Goal: Information Seeking & Learning: Learn about a topic

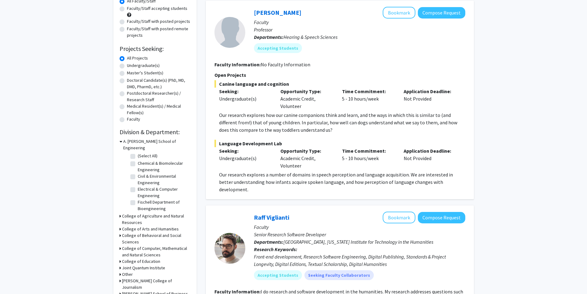
scroll to position [123, 0]
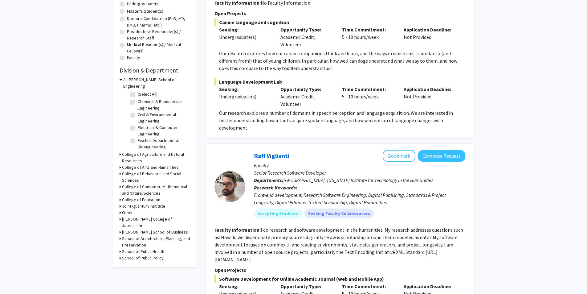
click at [141, 170] on h3 "College of Behavioral and Social Sciences" at bounding box center [156, 176] width 68 height 13
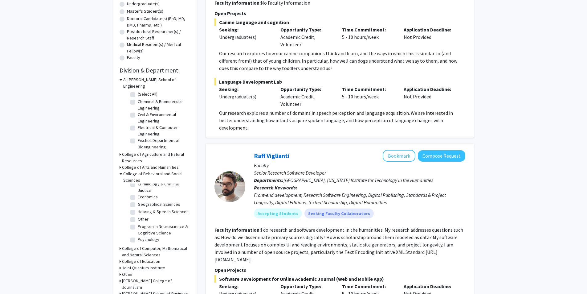
scroll to position [154, 0]
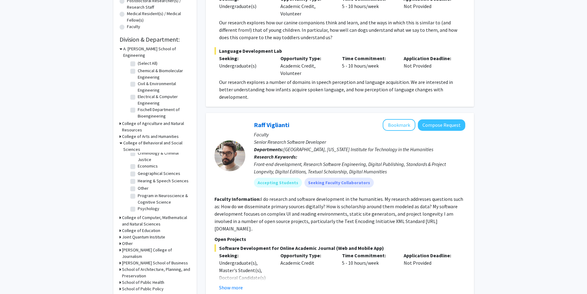
click at [138, 192] on label "Program in Neuroscience & Cognitive Science" at bounding box center [163, 198] width 51 height 13
click at [138, 192] on input "Program in Neuroscience & Cognitive Science" at bounding box center [140, 194] width 4 height 4
checkbox input "true"
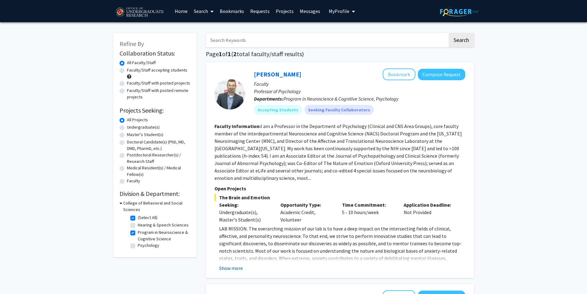
click at [232, 264] on button "Show more" at bounding box center [231, 267] width 24 height 7
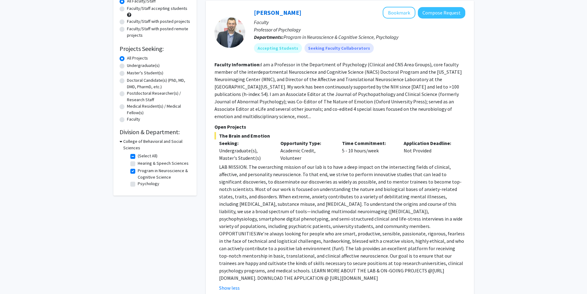
scroll to position [92, 0]
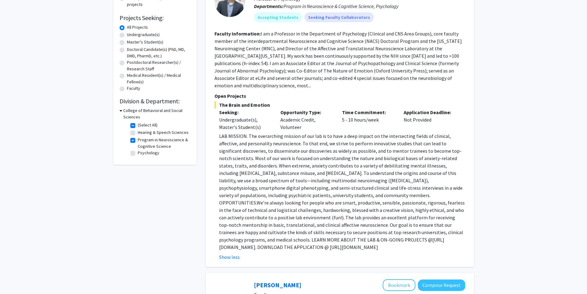
drag, startPoint x: 221, startPoint y: 241, endPoint x: 354, endPoint y: 240, distance: 133.5
click at [354, 240] on fg-read-more "LAB MISSION. The overarching mission of our lab is to have a deep impact on the…" at bounding box center [340, 196] width 251 height 128
copy p "[URL][DOMAIN_NAME]"
click at [262, 167] on p "LAB MISSION. The overarching mission of our lab is to have a deep impact on the…" at bounding box center [342, 191] width 246 height 118
drag, startPoint x: 226, startPoint y: 233, endPoint x: 275, endPoint y: 235, distance: 48.4
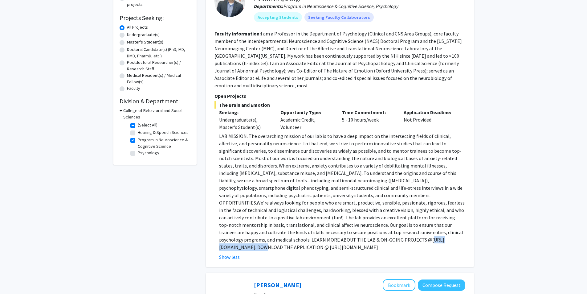
click at [275, 235] on p "LAB MISSION. The overarching mission of our lab is to have a deep impact on the…" at bounding box center [342, 191] width 246 height 118
copy p "ttps://[DOMAIN_NAME]"
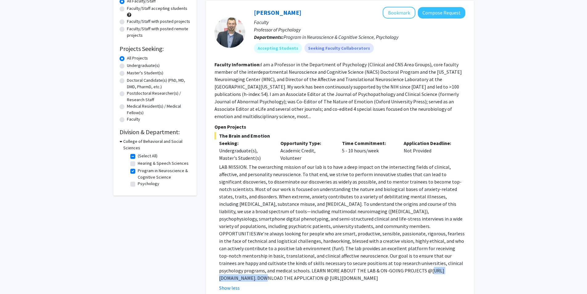
scroll to position [31, 0]
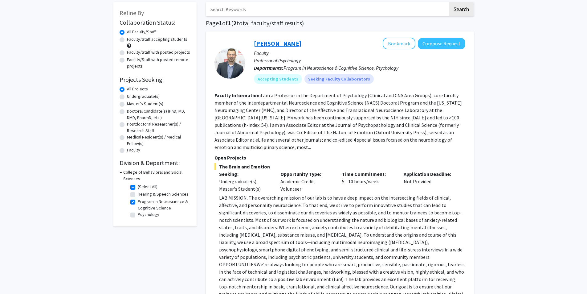
click at [281, 44] on link "[PERSON_NAME]" at bounding box center [277, 43] width 47 height 8
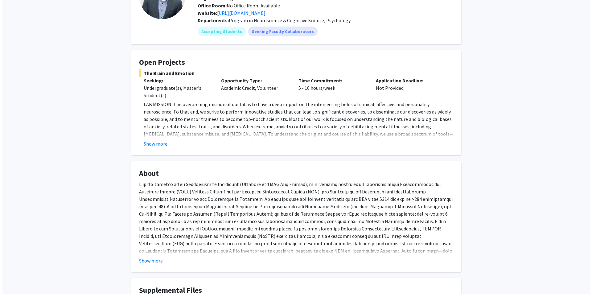
scroll to position [92, 0]
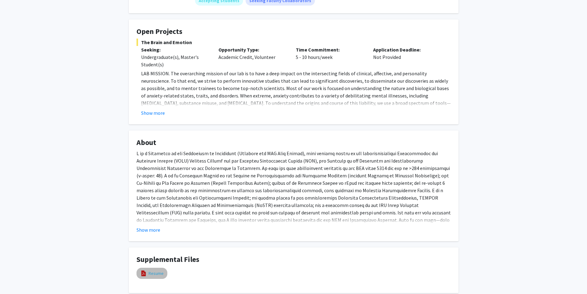
click at [156, 273] on link "Resume" at bounding box center [156, 273] width 15 height 6
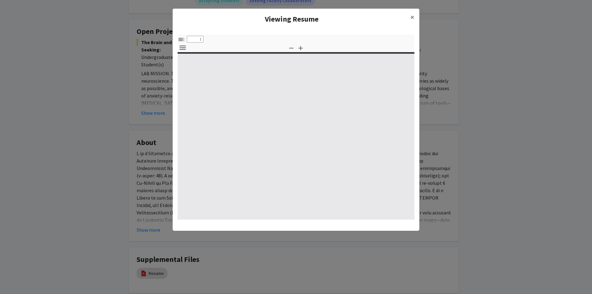
select select "custom"
type input "0"
select select "custom"
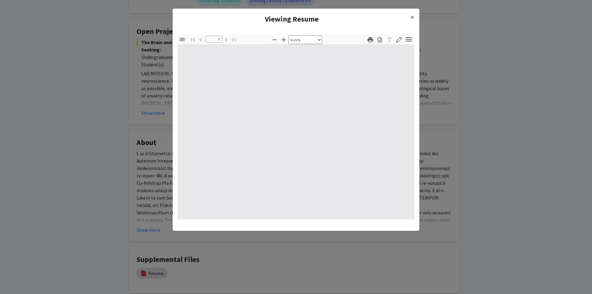
type input "1"
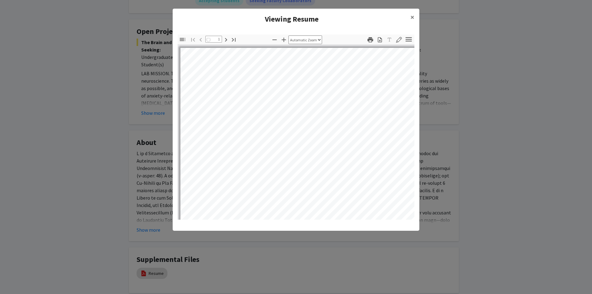
select select "auto"
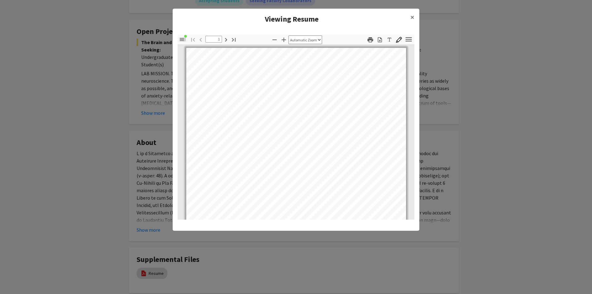
scroll to position [0, 0]
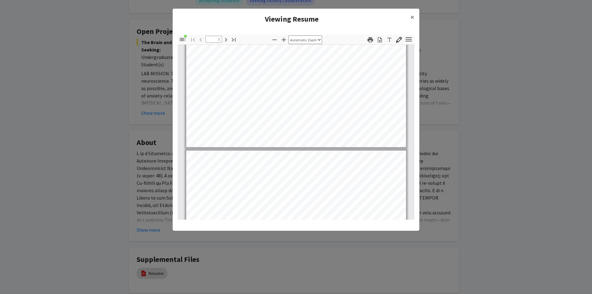
type input "2"
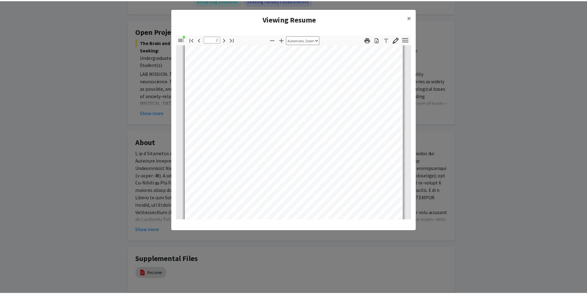
scroll to position [370, 0]
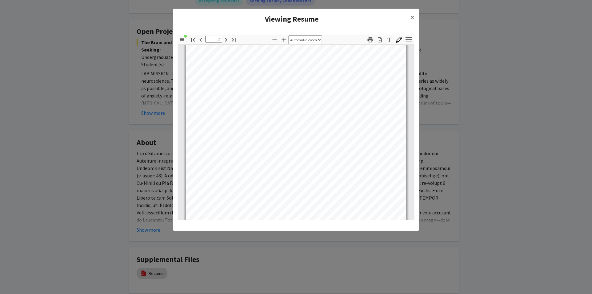
click at [92, 118] on modal-container "Viewing Resume × Thumbnails Document Outline Attachments Layers Current Outline…" at bounding box center [296, 147] width 592 height 294
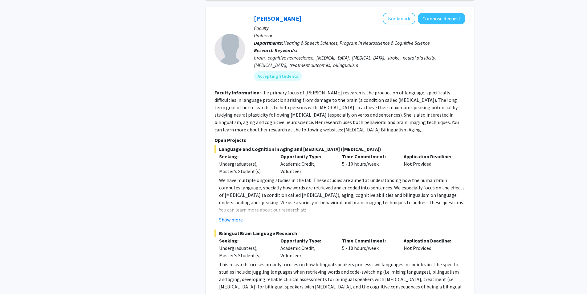
scroll to position [247, 0]
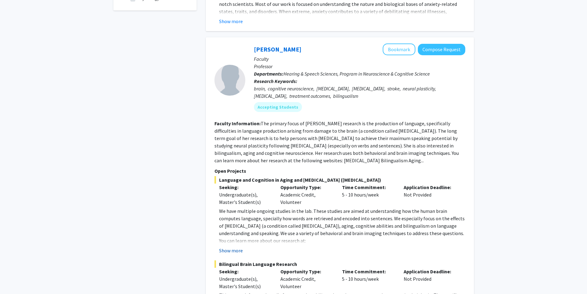
click at [234, 247] on button "Show more" at bounding box center [231, 250] width 24 height 7
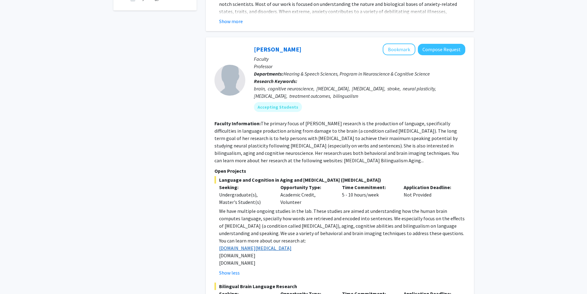
click at [249, 245] on link "[DOMAIN_NAME][MEDICAL_DATA]" at bounding box center [255, 248] width 72 height 6
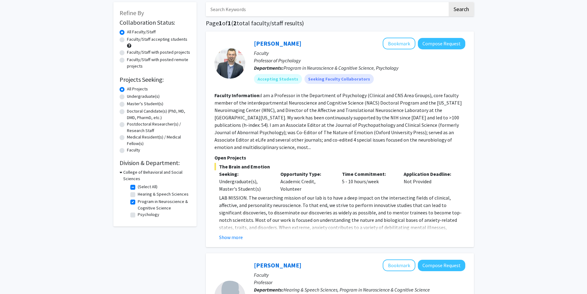
scroll to position [0, 0]
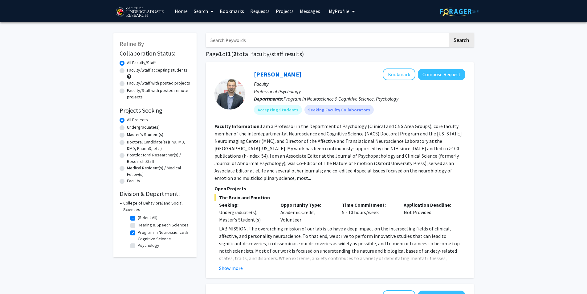
click at [135, 245] on fg-checkbox "Psychology Psychology" at bounding box center [159, 245] width 59 height 7
click at [138, 246] on label "Psychology" at bounding box center [149, 245] width 22 height 6
click at [138, 246] on input "Psychology" at bounding box center [140, 244] width 4 height 4
checkbox input "true"
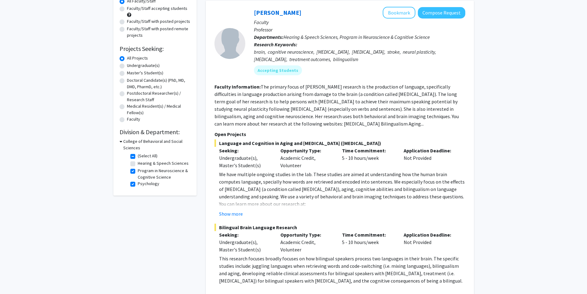
scroll to position [92, 0]
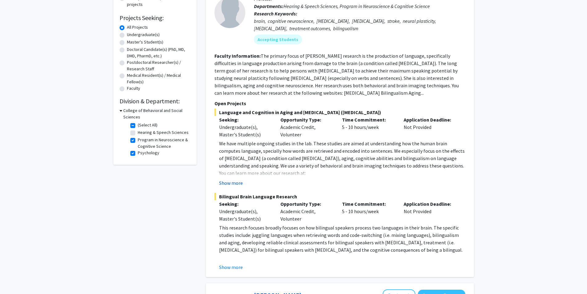
click at [233, 180] on button "Show more" at bounding box center [231, 182] width 24 height 7
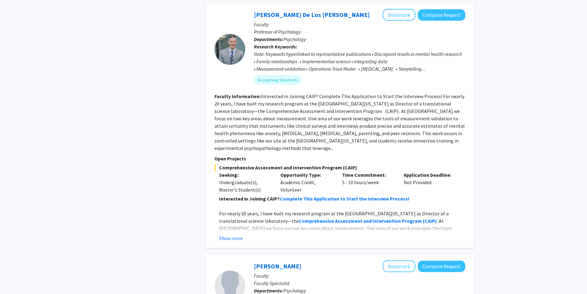
scroll to position [647, 0]
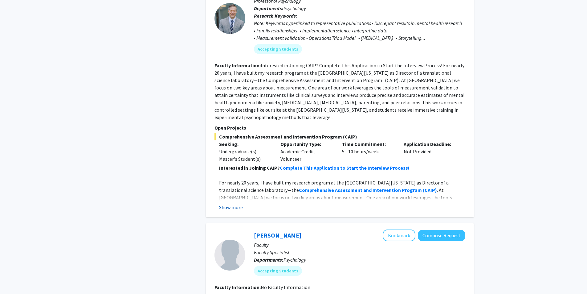
click at [233, 203] on button "Show more" at bounding box center [231, 206] width 24 height 7
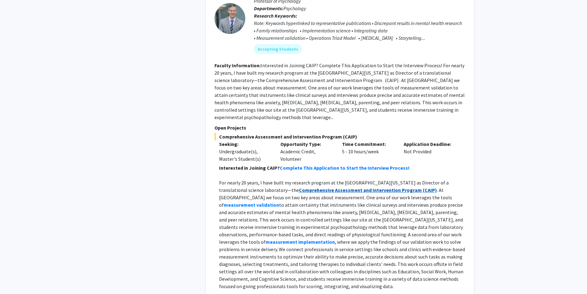
click at [348, 187] on strong "Comprehensive Assessment and Intervention Program" at bounding box center [360, 190] width 123 height 6
click at [318, 149] on div "Comprehensive Assessment and Intervention Program (CAIP) Seeking: Undergraduate…" at bounding box center [340, 216] width 251 height 167
click at [318, 165] on strong "Complete This Application to Start the Interview Process!" at bounding box center [345, 168] width 130 height 6
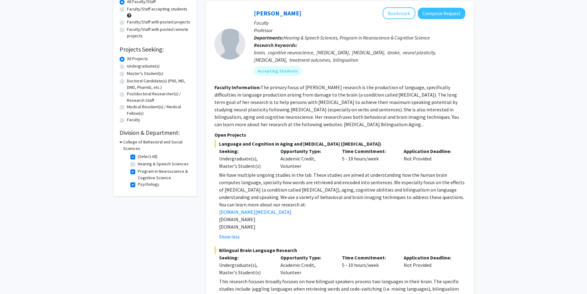
scroll to position [30, 0]
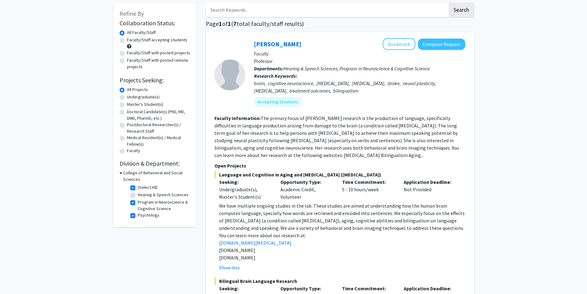
click at [138, 188] on label "(Select All)" at bounding box center [148, 187] width 20 height 6
click at [138, 188] on input "(Select All)" at bounding box center [140, 186] width 4 height 4
checkbox input "false"
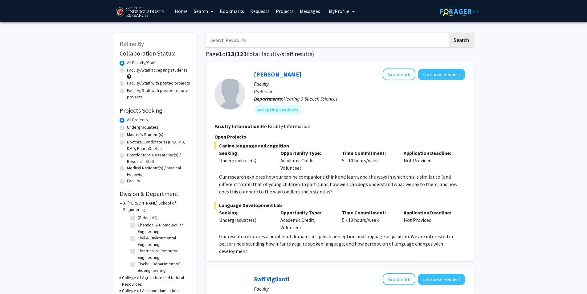
click at [227, 41] on input "Search Keywords" at bounding box center [327, 40] width 242 height 14
type input "Biology"
click at [449, 33] on button "Search" at bounding box center [461, 40] width 25 height 14
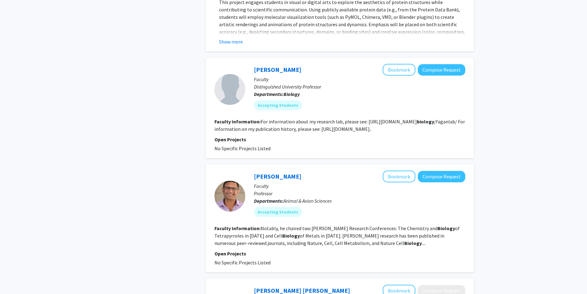
scroll to position [401, 0]
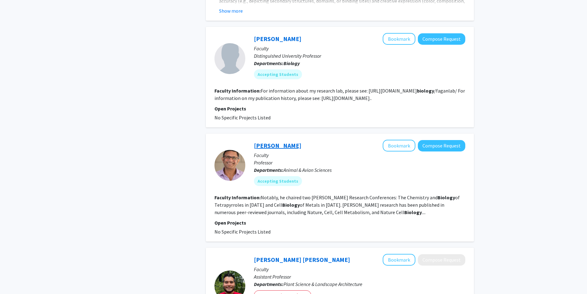
click at [272, 145] on link "[PERSON_NAME]" at bounding box center [277, 145] width 47 height 8
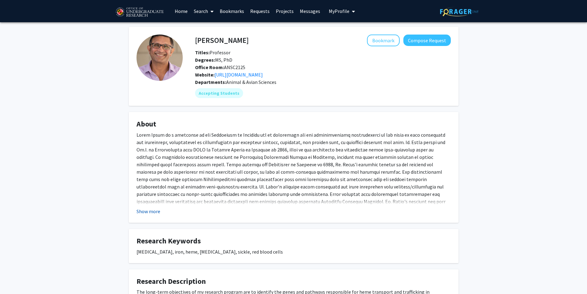
click at [153, 213] on button "Show more" at bounding box center [149, 210] width 24 height 7
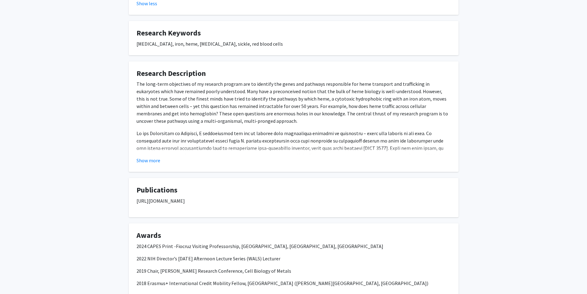
scroll to position [188, 0]
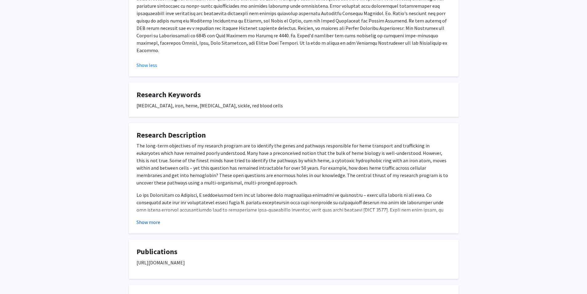
click at [145, 218] on button "Show more" at bounding box center [149, 221] width 24 height 7
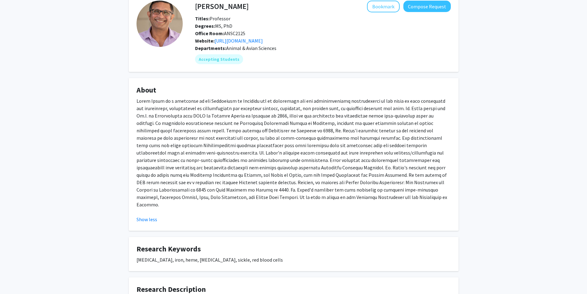
scroll to position [0, 0]
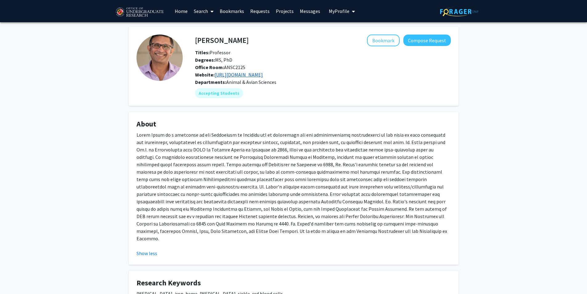
click at [230, 73] on link "[URL][DOMAIN_NAME]" at bounding box center [239, 75] width 48 height 6
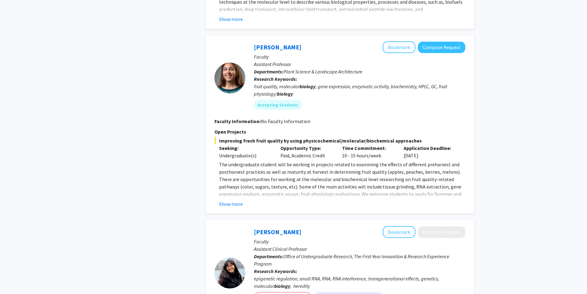
scroll to position [956, 0]
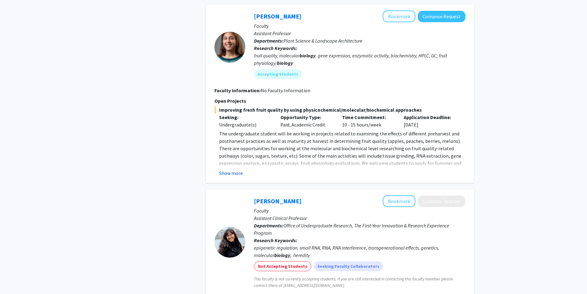
click at [236, 173] on button "Show more" at bounding box center [231, 172] width 24 height 7
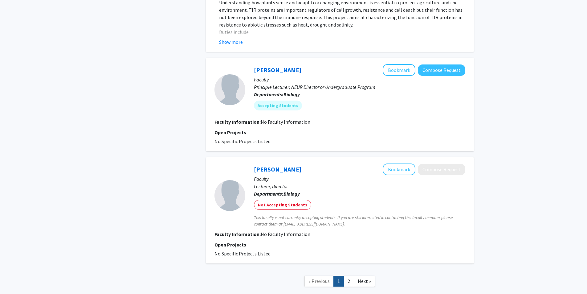
scroll to position [1571, 0]
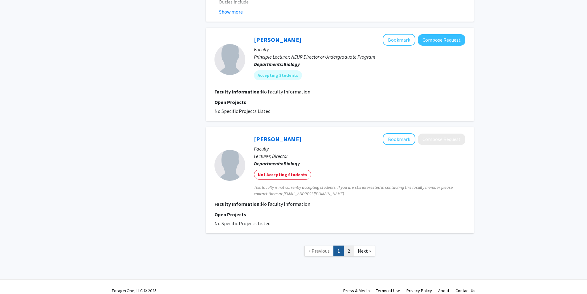
click at [346, 245] on link "2" at bounding box center [349, 250] width 10 height 11
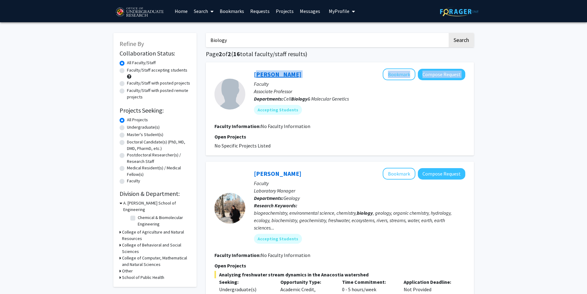
drag, startPoint x: 286, startPoint y: 72, endPoint x: 255, endPoint y: 72, distance: 31.4
click at [255, 72] on div "[PERSON_NAME] Bookmark Compose Request" at bounding box center [359, 74] width 211 height 12
click at [255, 72] on link "[PERSON_NAME]" at bounding box center [277, 74] width 47 height 8
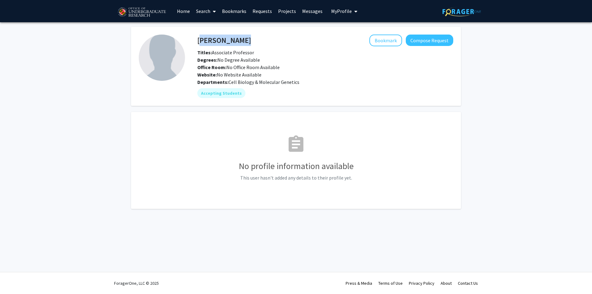
drag, startPoint x: 240, startPoint y: 40, endPoint x: 197, endPoint y: 40, distance: 42.2
click at [197, 40] on div "[PERSON_NAME] Bookmark Compose Request" at bounding box center [325, 41] width 265 height 12
copy h4 "[PERSON_NAME]"
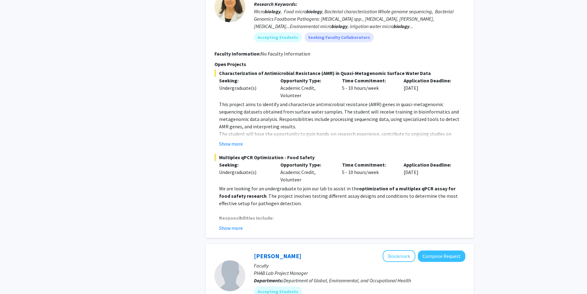
scroll to position [370, 0]
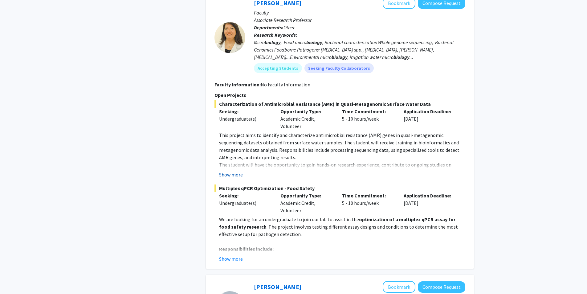
click at [236, 178] on button "Show more" at bounding box center [231, 174] width 24 height 7
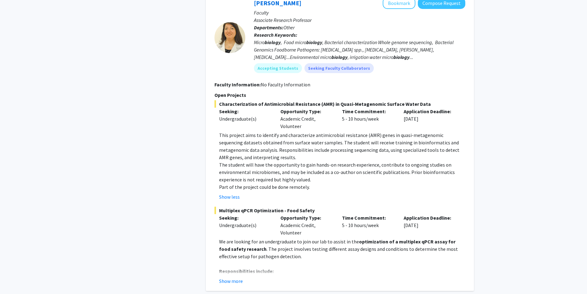
scroll to position [339, 0]
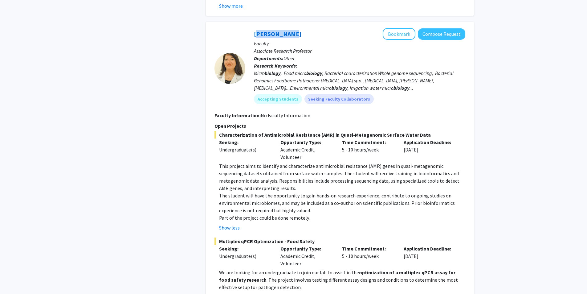
drag, startPoint x: 287, startPoint y: 32, endPoint x: 250, endPoint y: 39, distance: 37.6
click at [250, 39] on div "[PERSON_NAME] Bookmark Compose Request Faculty Associate Research Professor Dep…" at bounding box center [355, 68] width 220 height 80
copy link "[PERSON_NAME]"
click at [218, 121] on fg-search-faculty "[PERSON_NAME] Bookmark Compose Request Faculty Associate Research Professor Dep…" at bounding box center [340, 171] width 251 height 287
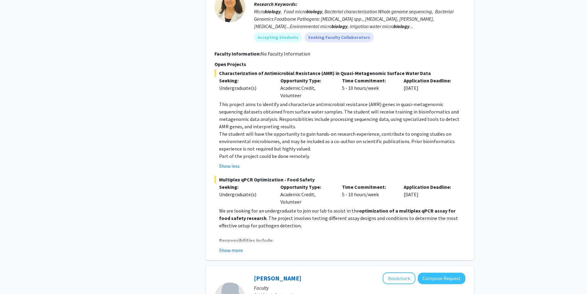
scroll to position [462, 0]
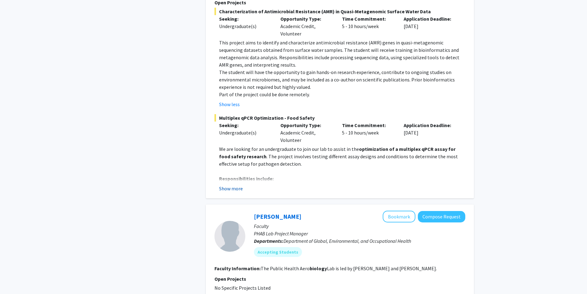
click at [236, 188] on button "Show more" at bounding box center [231, 188] width 24 height 7
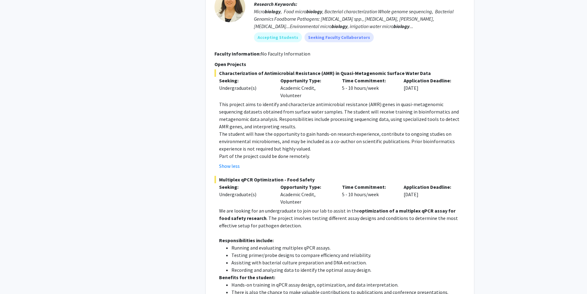
scroll to position [308, 0]
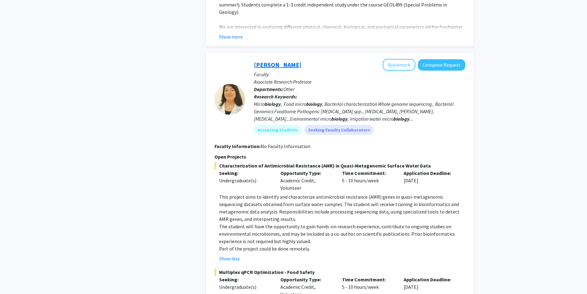
click at [276, 65] on link "[PERSON_NAME]" at bounding box center [277, 65] width 47 height 8
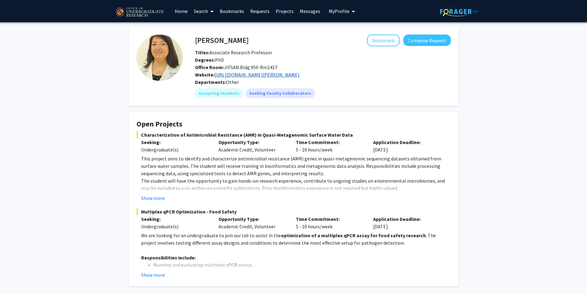
click at [270, 75] on link "[URL][DOMAIN_NAME][PERSON_NAME]" at bounding box center [257, 75] width 85 height 6
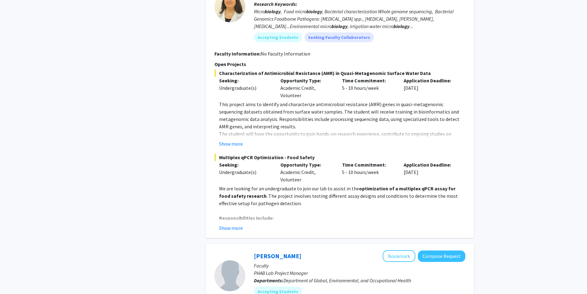
scroll to position [524, 0]
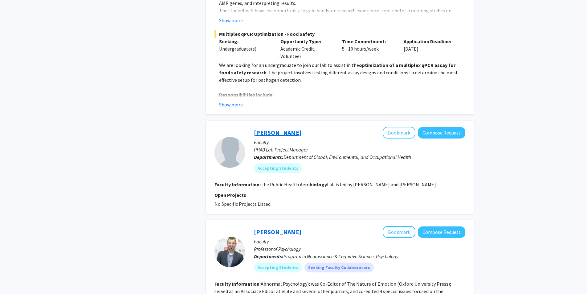
click at [281, 134] on link "[PERSON_NAME]" at bounding box center [277, 133] width 47 height 8
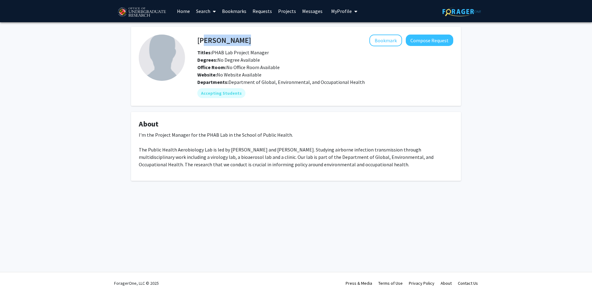
drag, startPoint x: 237, startPoint y: 39, endPoint x: 200, endPoint y: 38, distance: 36.4
click at [200, 38] on div "[PERSON_NAME] Bookmark Compose Request" at bounding box center [325, 41] width 265 height 12
click at [251, 43] on div "Bookmark Compose Request" at bounding box center [352, 41] width 202 height 12
drag, startPoint x: 241, startPoint y: 41, endPoint x: 191, endPoint y: 37, distance: 50.7
click at [191, 37] on div "[PERSON_NAME] Bookmark Compose Request Titles: PHAB Lab Project Manager Degrees…" at bounding box center [319, 66] width 268 height 63
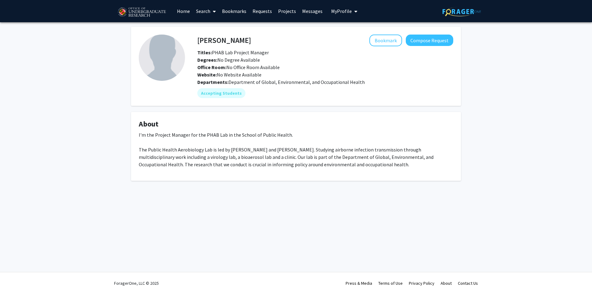
click at [199, 35] on h4 "[PERSON_NAME]" at bounding box center [224, 40] width 54 height 11
drag, startPoint x: 198, startPoint y: 38, endPoint x: 377, endPoint y: 0, distance: 183.4
click at [241, 43] on div "[PERSON_NAME] Bookmark Compose Request" at bounding box center [325, 41] width 265 height 12
copy h4 "[PERSON_NAME]"
click at [275, 99] on div "Accepting Students" at bounding box center [325, 93] width 258 height 12
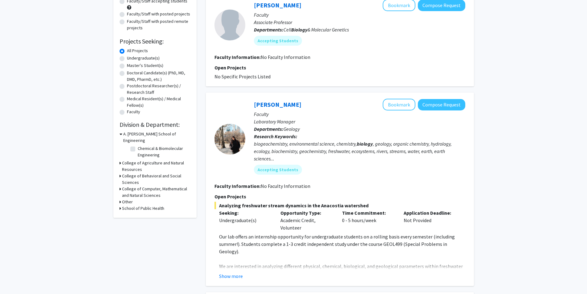
scroll to position [7, 0]
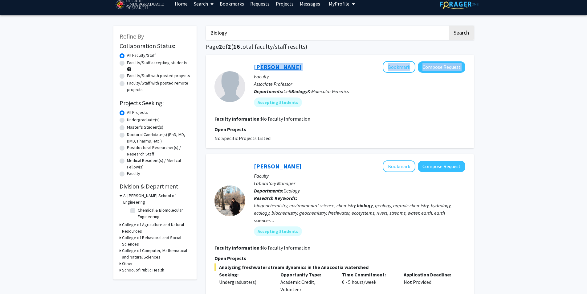
drag, startPoint x: 293, startPoint y: 68, endPoint x: 307, endPoint y: 66, distance: 13.4
click at [258, 67] on div "[PERSON_NAME] Bookmark Compose Request" at bounding box center [359, 67] width 211 height 12
drag, startPoint x: 312, startPoint y: 65, endPoint x: 304, endPoint y: 67, distance: 7.9
click at [312, 65] on div "[PERSON_NAME] Bookmark Compose Request" at bounding box center [359, 67] width 211 height 12
click at [292, 67] on div "[PERSON_NAME] Bookmark Compose Request" at bounding box center [359, 67] width 211 height 12
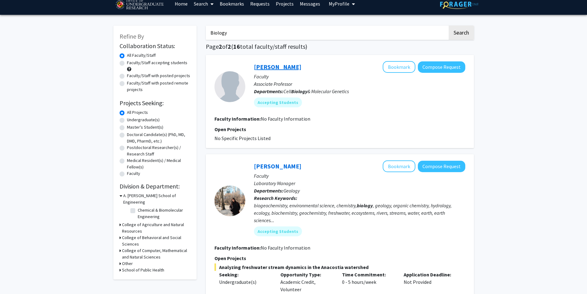
click at [284, 67] on link "[PERSON_NAME]" at bounding box center [277, 67] width 47 height 8
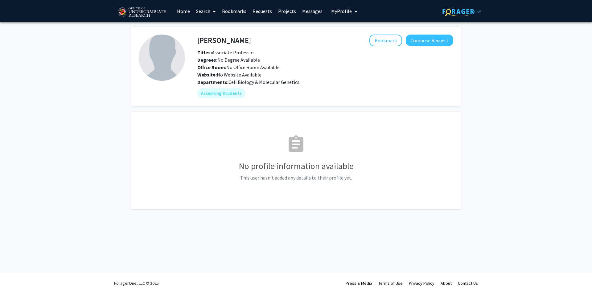
drag, startPoint x: 236, startPoint y: 41, endPoint x: 196, endPoint y: 40, distance: 40.4
click at [196, 40] on div "[PERSON_NAME] Bookmark Compose Request" at bounding box center [325, 41] width 265 height 12
drag, startPoint x: 204, startPoint y: 38, endPoint x: 197, endPoint y: 38, distance: 7.1
click at [203, 38] on h4 "[PERSON_NAME]" at bounding box center [224, 40] width 54 height 11
click at [197, 39] on div "[PERSON_NAME] Bookmark Compose Request" at bounding box center [325, 41] width 265 height 12
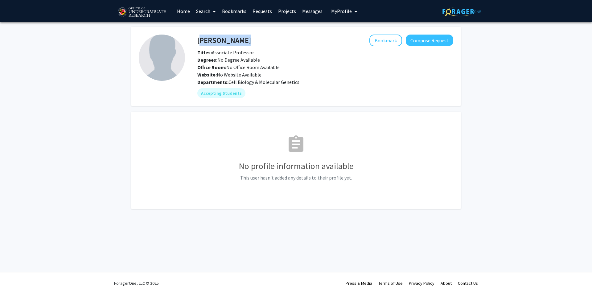
drag, startPoint x: 198, startPoint y: 39, endPoint x: 389, endPoint y: 0, distance: 194.6
click at [241, 42] on div "[PERSON_NAME] Bookmark Compose Request" at bounding box center [325, 41] width 265 height 12
copy h4 "[PERSON_NAME]"
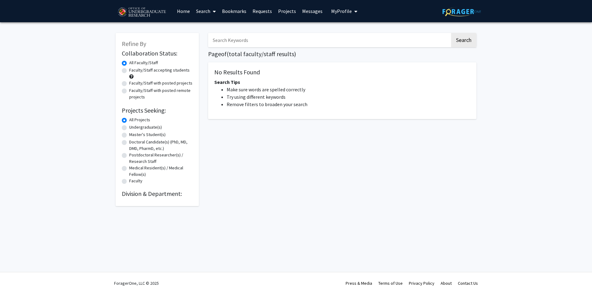
click at [147, 129] on label "Undergraduate(s)" at bounding box center [145, 127] width 33 height 6
click at [133, 128] on input "Undergraduate(s)" at bounding box center [131, 126] width 4 height 4
radio input "true"
click at [205, 13] on link "Search" at bounding box center [206, 11] width 26 height 22
click at [214, 31] on span "Faculty/Staff" at bounding box center [215, 28] width 45 height 12
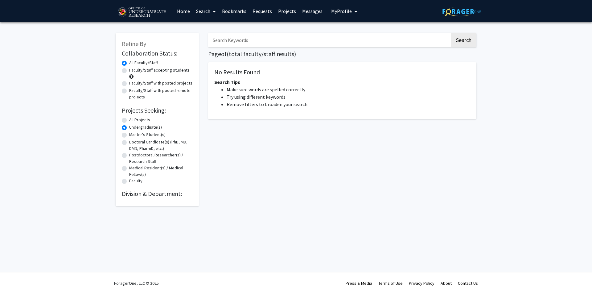
click at [158, 12] on img at bounding box center [142, 12] width 52 height 15
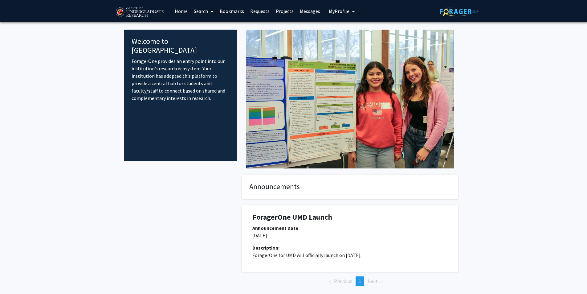
click at [207, 10] on link "Search" at bounding box center [204, 11] width 26 height 22
click at [314, 13] on link "Messages" at bounding box center [310, 11] width 27 height 22
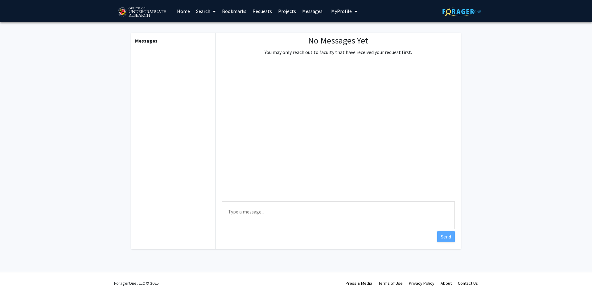
click at [336, 12] on span "My Profile" at bounding box center [341, 11] width 21 height 6
click at [356, 35] on span "View Profile" at bounding box center [369, 35] width 37 height 7
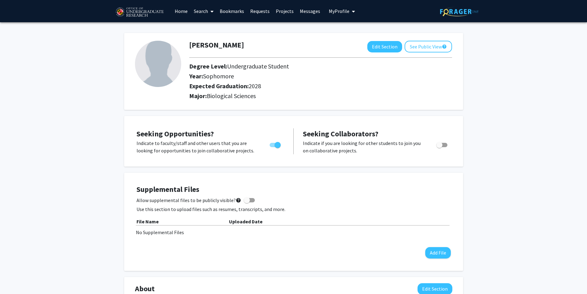
click at [204, 13] on link "Search" at bounding box center [204, 11] width 26 height 22
click at [210, 31] on span "Faculty/Staff" at bounding box center [213, 28] width 45 height 12
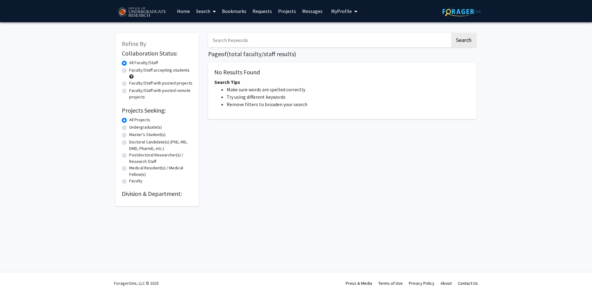
click at [129, 128] on label "Undergraduate(s)" at bounding box center [145, 127] width 33 height 6
click at [129, 128] on input "Undergraduate(s)" at bounding box center [131, 126] width 4 height 4
radio input "true"
click at [244, 43] on input "Search Keywords" at bounding box center [329, 40] width 242 height 14
type input "biology"
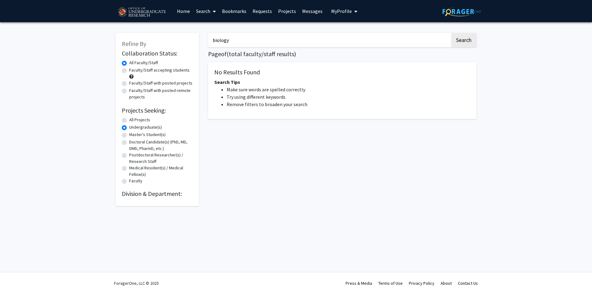
click at [451, 33] on button "Search" at bounding box center [463, 40] width 25 height 14
drag, startPoint x: 238, startPoint y: 45, endPoint x: 158, endPoint y: 49, distance: 79.6
click at [158, 49] on div "Refine By Collaboration Status: Collaboration Status All Faculty/Staff Collabor…" at bounding box center [296, 116] width 370 height 179
click at [207, 14] on link "Search" at bounding box center [206, 11] width 26 height 22
click at [213, 27] on span "Faculty/Staff" at bounding box center [215, 28] width 45 height 12
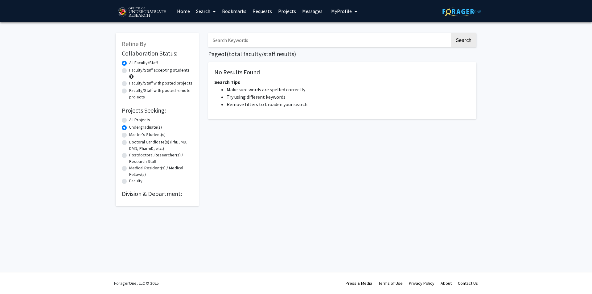
click at [224, 39] on input "Search Keywords" at bounding box center [329, 40] width 242 height 14
click at [129, 121] on label "All Projects" at bounding box center [139, 120] width 21 height 6
click at [129, 121] on input "All Projects" at bounding box center [131, 119] width 4 height 4
radio input "true"
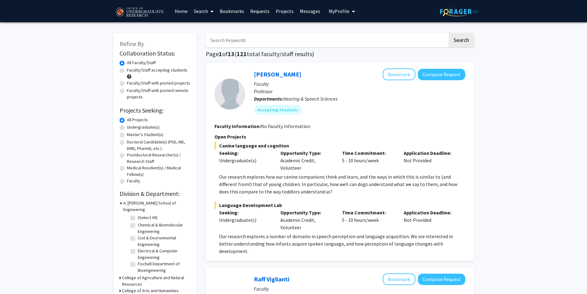
click at [247, 37] on input "Search Keywords" at bounding box center [327, 40] width 242 height 14
type input "genetics"
click at [449, 33] on button "Search" at bounding box center [461, 40] width 25 height 14
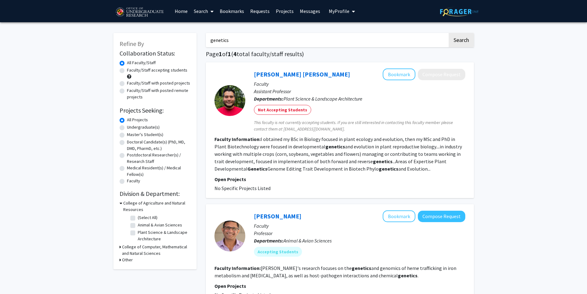
drag, startPoint x: 266, startPoint y: 39, endPoint x: 145, endPoint y: 39, distance: 121.5
type input "biology"
click at [449, 33] on button "Search" at bounding box center [461, 40] width 25 height 14
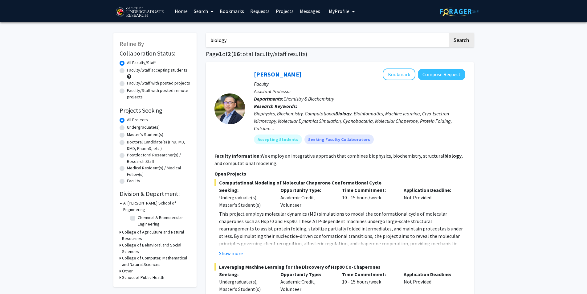
scroll to position [31, 0]
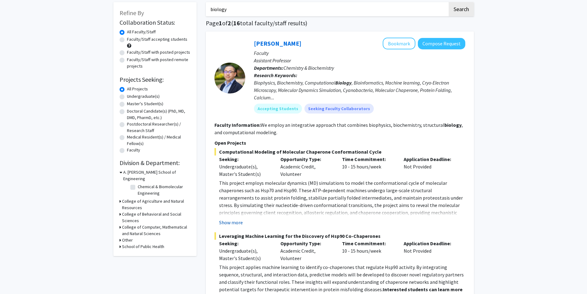
click at [233, 221] on button "Show more" at bounding box center [231, 222] width 24 height 7
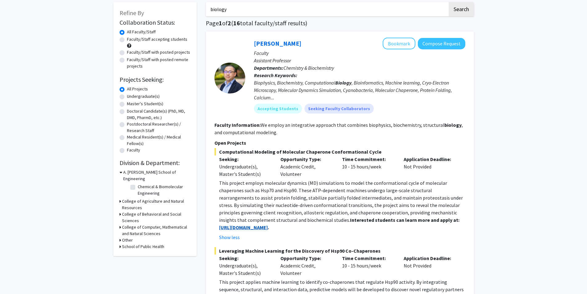
click at [250, 227] on strong "[URL][DOMAIN_NAME]" at bounding box center [243, 227] width 49 height 6
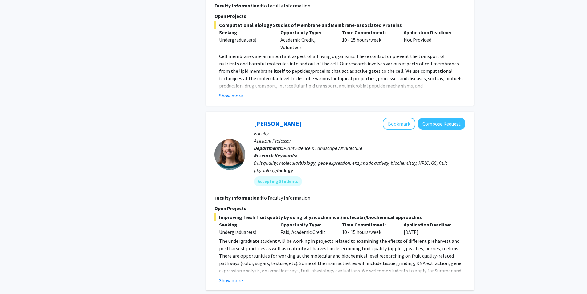
scroll to position [925, 0]
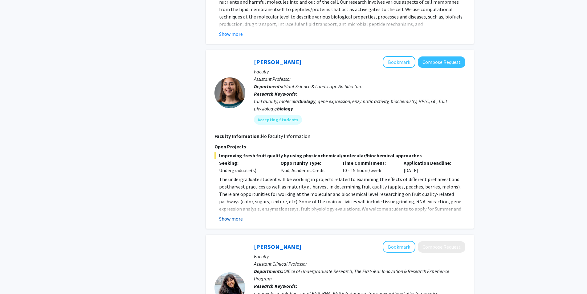
click at [230, 219] on button "Show more" at bounding box center [231, 218] width 24 height 7
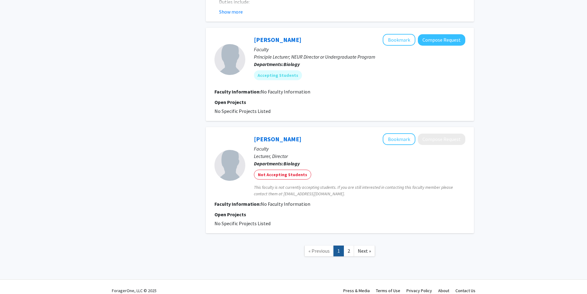
scroll to position [1525, 0]
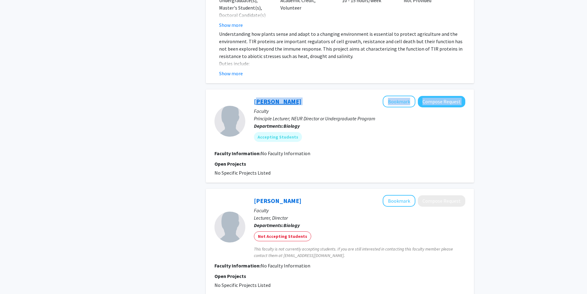
drag, startPoint x: 305, startPoint y: 95, endPoint x: 254, endPoint y: 94, distance: 51.2
click at [254, 96] on div "Hilary Bierman Bookmark Compose Request" at bounding box center [359, 102] width 211 height 12
click at [252, 96] on div "Hilary Bierman Bookmark Compose Request Faculty Principle Lecturer; NEUR Direct…" at bounding box center [355, 121] width 220 height 51
click at [257, 97] on link "[PERSON_NAME]" at bounding box center [277, 101] width 47 height 8
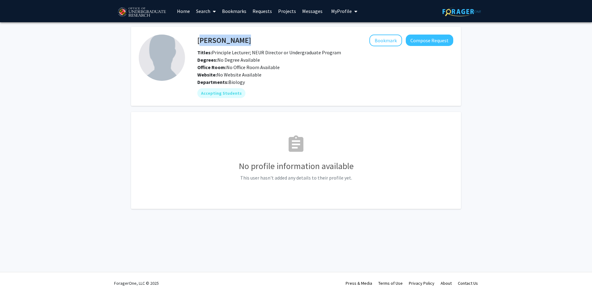
drag, startPoint x: 252, startPoint y: 40, endPoint x: 198, endPoint y: 40, distance: 54.3
click at [198, 40] on div "Hilary Bierman Bookmark Compose Request" at bounding box center [325, 41] width 265 height 12
copy h4 "[PERSON_NAME]"
